Goal: Task Accomplishment & Management: Use online tool/utility

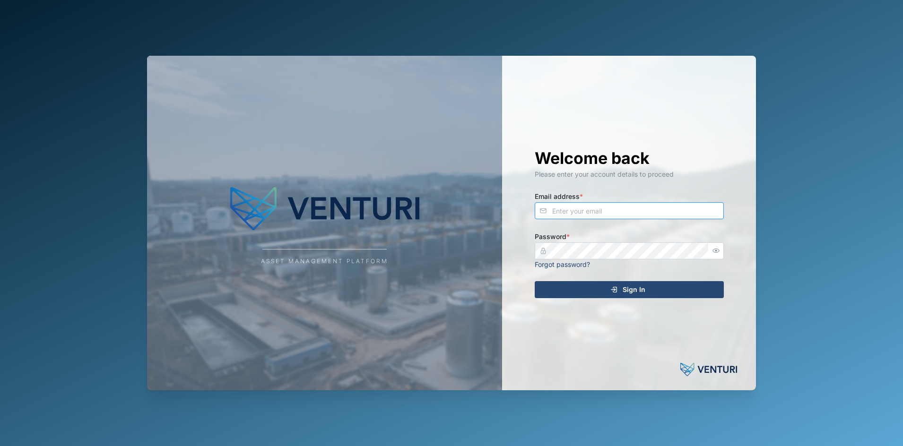
type input "[EMAIL_ADDRESS][DOMAIN_NAME]"
click at [610, 280] on div "Welcome back Please enter your account details to proceed Email address * [EMAI…" at bounding box center [629, 223] width 227 height 335
click at [607, 286] on div "Sign In" at bounding box center [628, 290] width 174 height 16
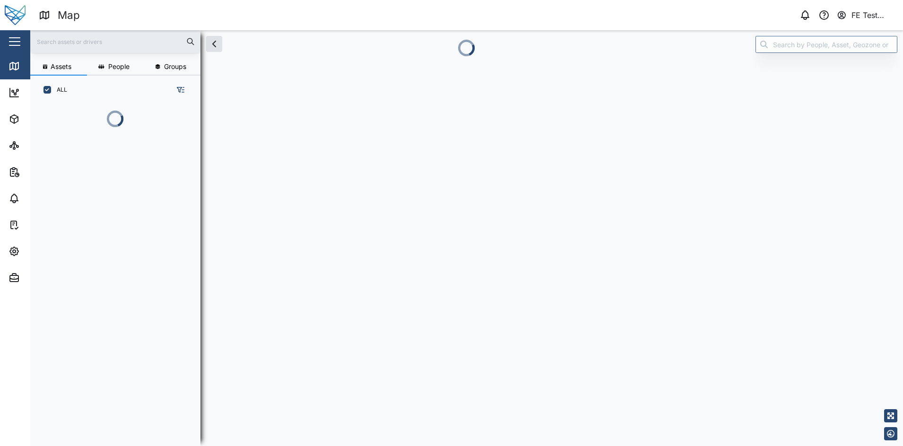
scroll to position [329, 146]
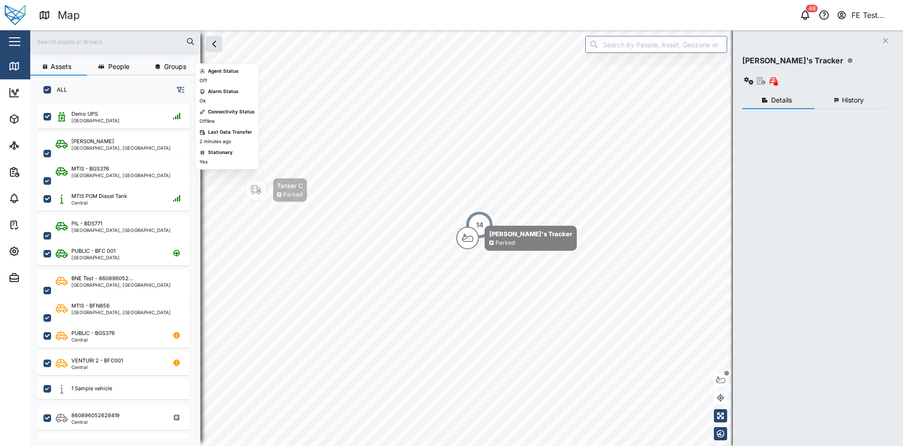
click at [14, 38] on button "button" at bounding box center [15, 42] width 16 height 16
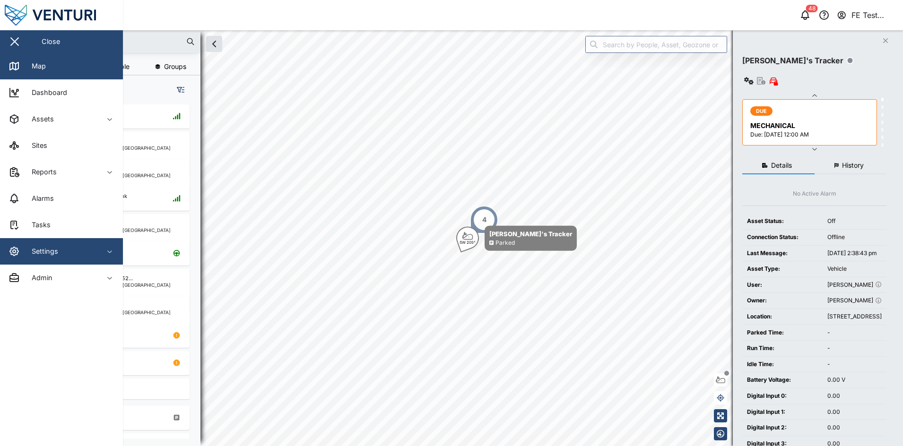
click at [74, 243] on span "Settings" at bounding box center [52, 251] width 86 height 26
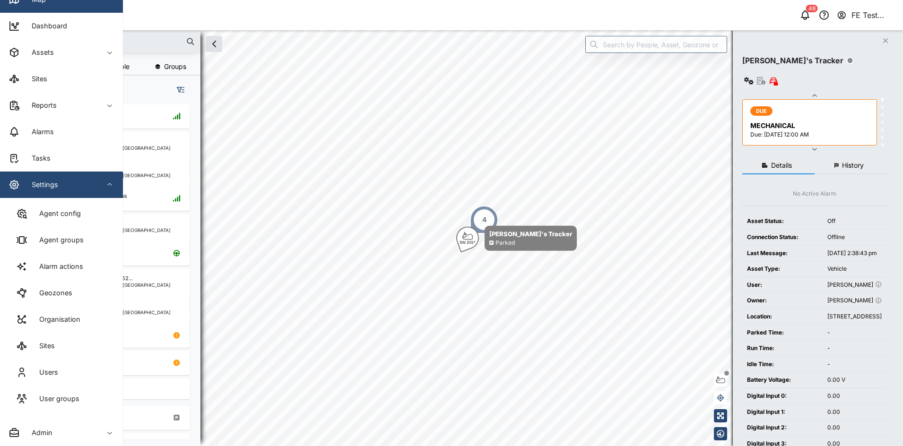
click at [102, 175] on button "Settings" at bounding box center [61, 185] width 123 height 26
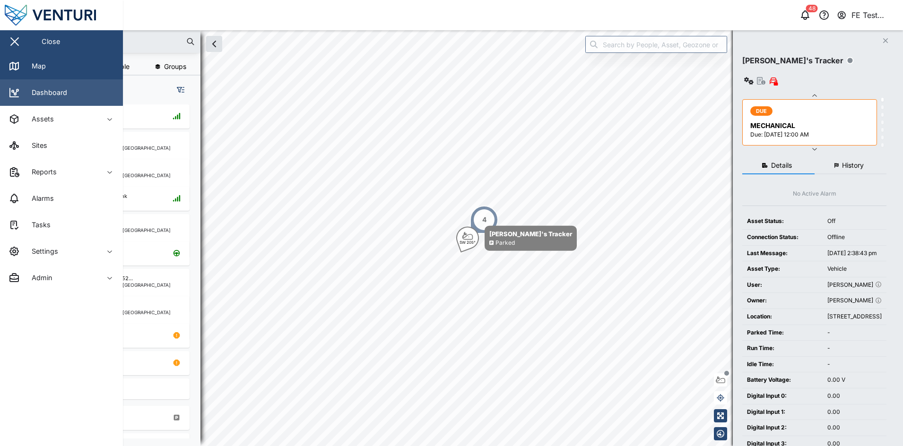
click at [91, 98] on link "Dashboard" at bounding box center [61, 92] width 123 height 26
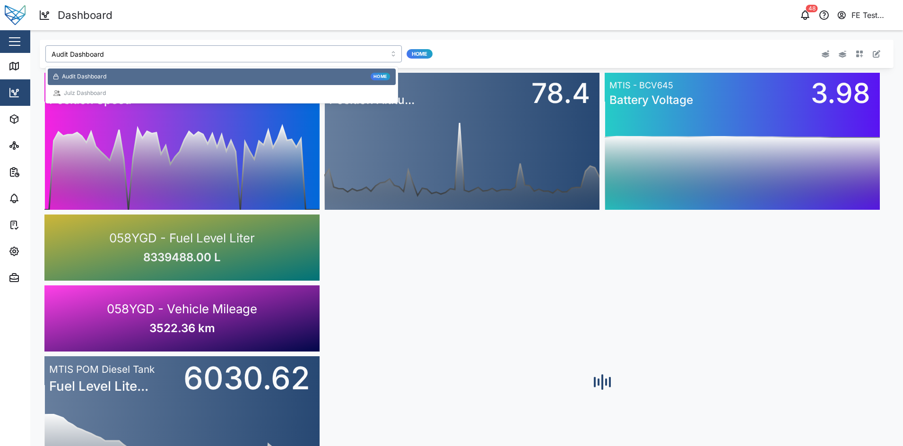
click at [223, 60] on input "Audit Dashboard" at bounding box center [223, 53] width 356 height 17
click at [176, 95] on div "Julz Dashboard" at bounding box center [221, 93] width 337 height 9
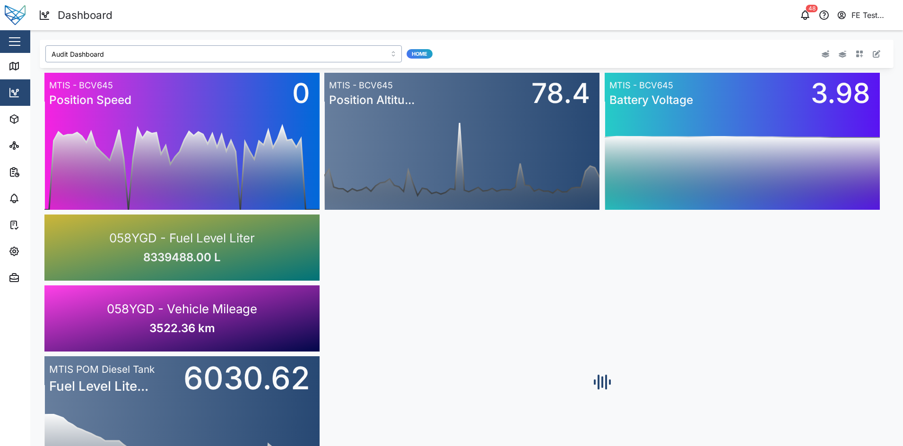
type input "Julz Dashboard"
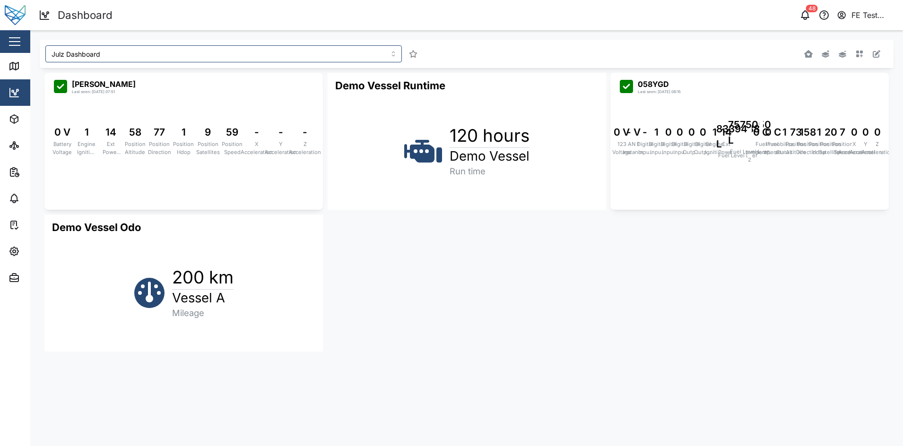
click at [877, 48] on button "button" at bounding box center [876, 53] width 13 height 13
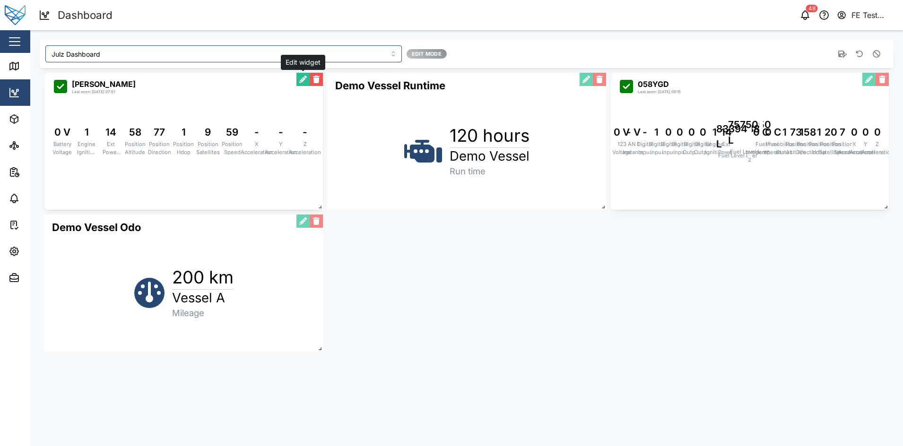
click at [306, 83] on button "button" at bounding box center [302, 79] width 13 height 13
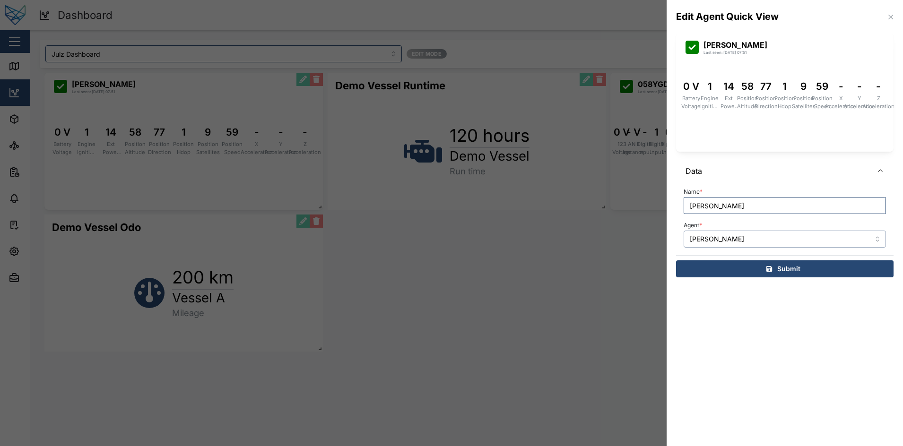
click at [747, 238] on input "[PERSON_NAME]" at bounding box center [785, 239] width 202 height 17
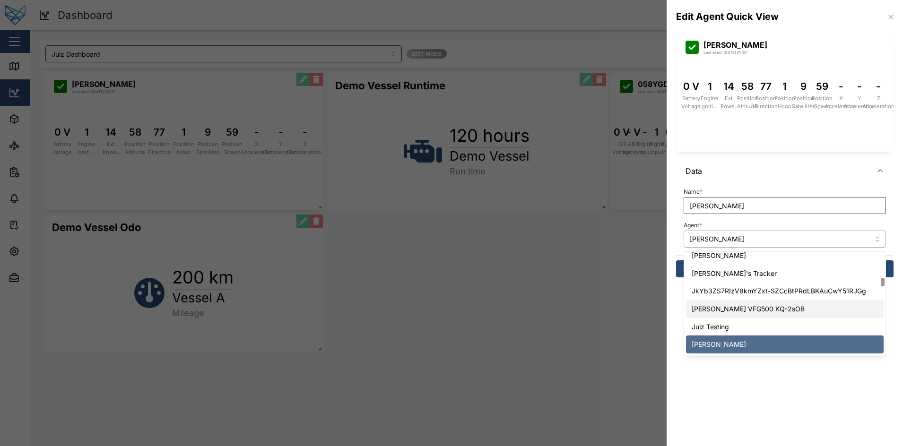
scroll to position [828, 0]
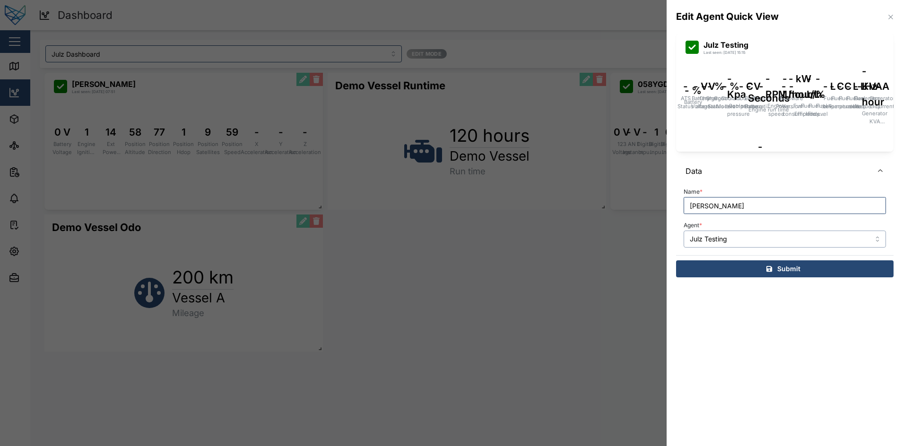
click at [790, 243] on input "Julz Testing" at bounding box center [785, 239] width 202 height 17
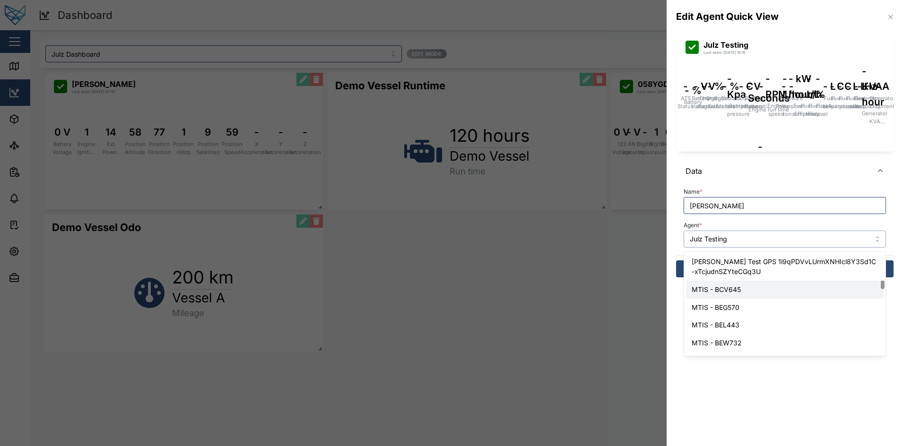
scroll to position [913, 0]
type input "MTIS - BCV645"
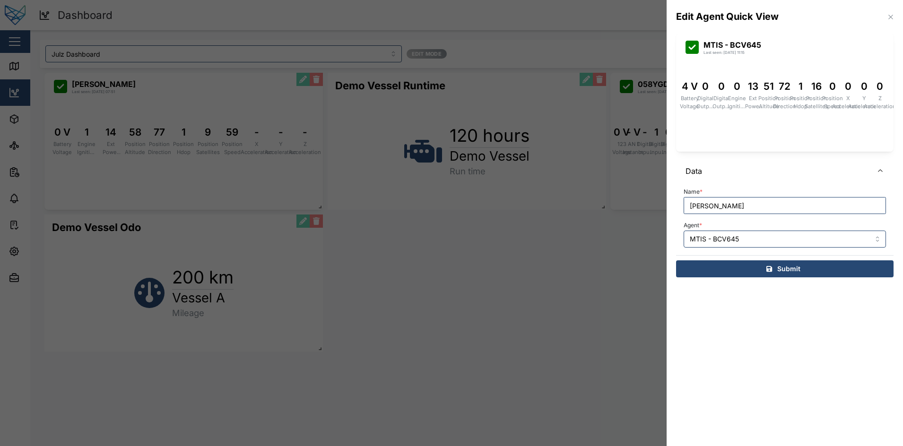
click at [884, 22] on div "Edit Agent Quick View" at bounding box center [785, 17] width 236 height 34
click at [888, 19] on icon "button" at bounding box center [890, 17] width 4 height 4
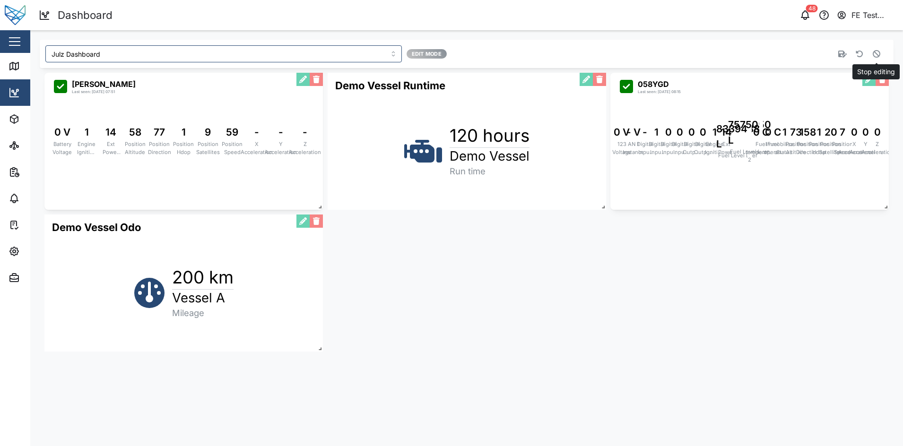
click at [880, 54] on icon "button" at bounding box center [877, 54] width 8 height 8
